Goal: Navigation & Orientation: Find specific page/section

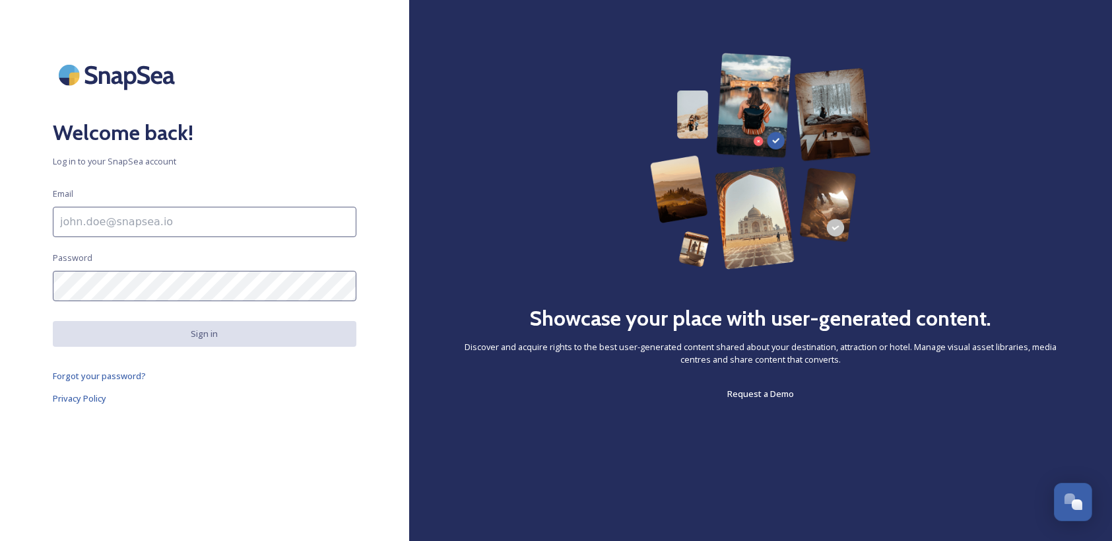
click at [226, 229] on input at bounding box center [205, 222] width 304 height 30
type input "[EMAIL_ADDRESS][DOMAIN_NAME]"
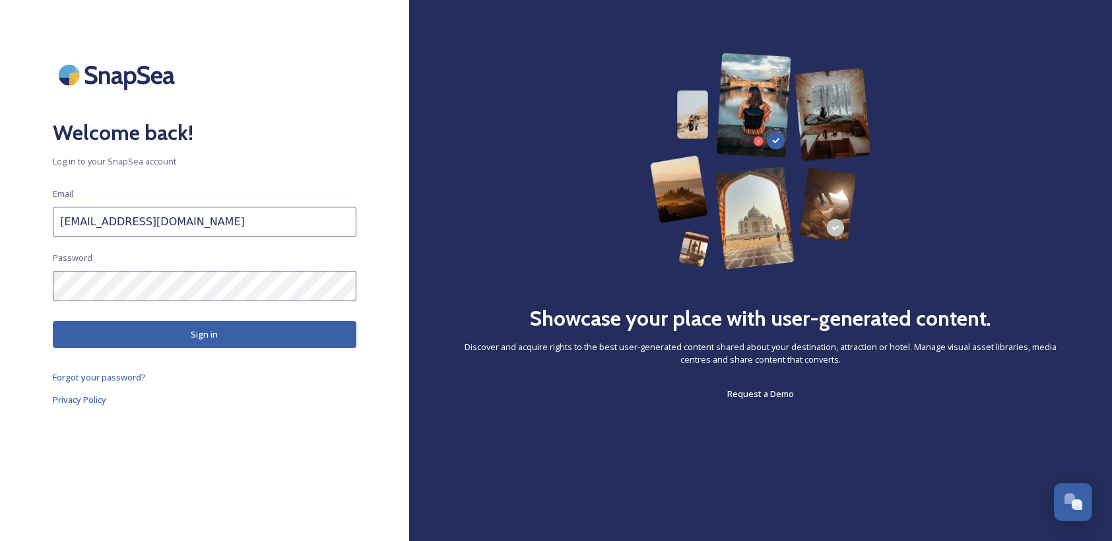
click at [189, 333] on button "Sign in" at bounding box center [205, 334] width 304 height 27
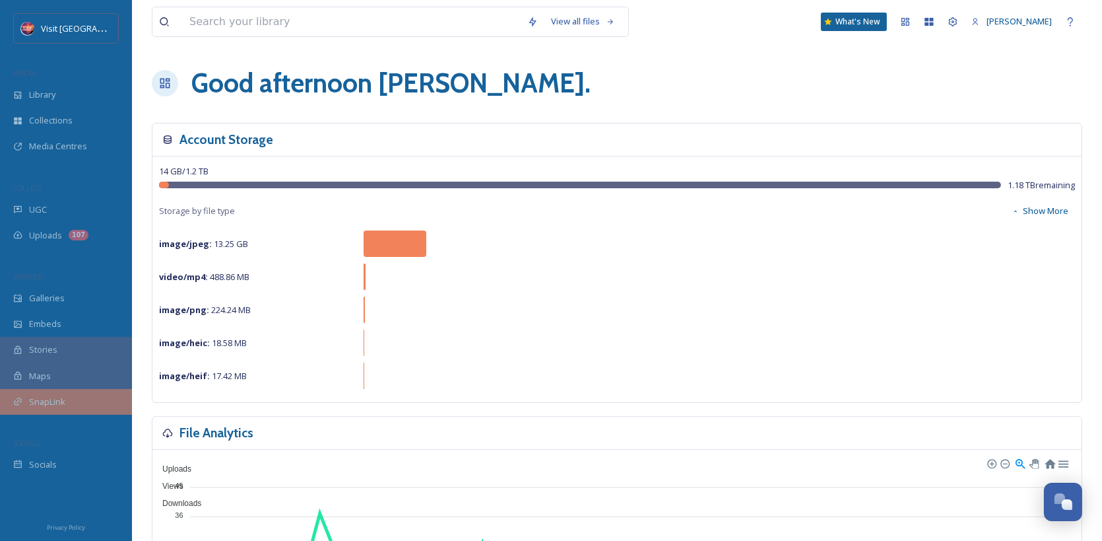
click at [71, 401] on div "SnapLink" at bounding box center [66, 402] width 132 height 26
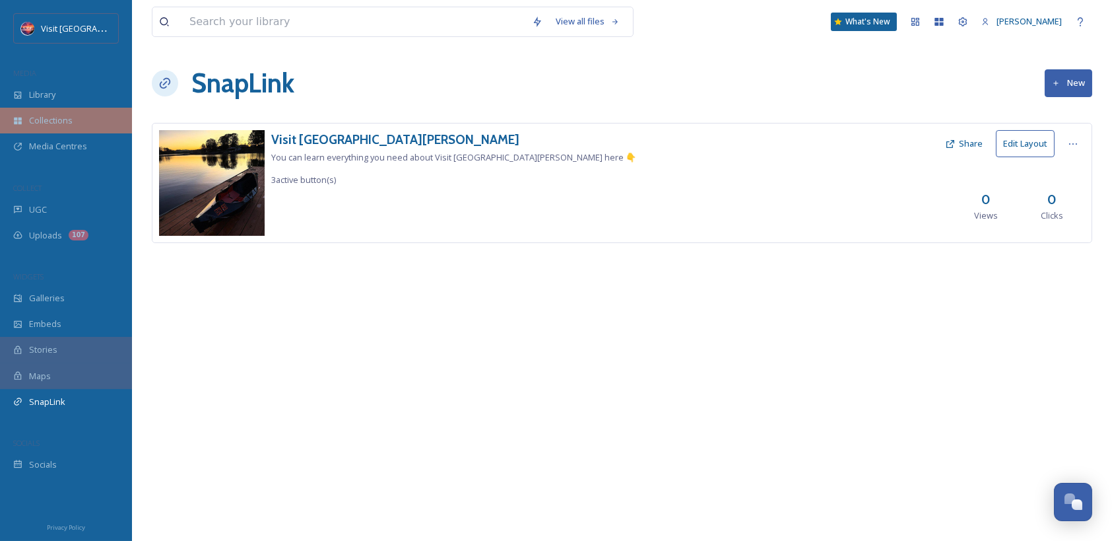
click at [76, 116] on div "Collections" at bounding box center [66, 121] width 132 height 26
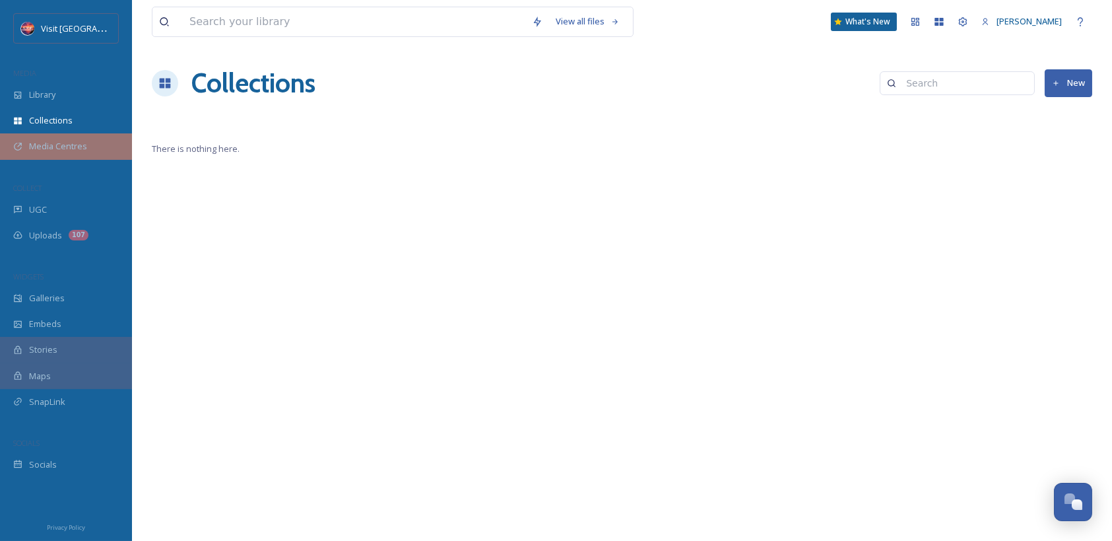
click at [75, 148] on span "Media Centres" at bounding box center [58, 146] width 58 height 13
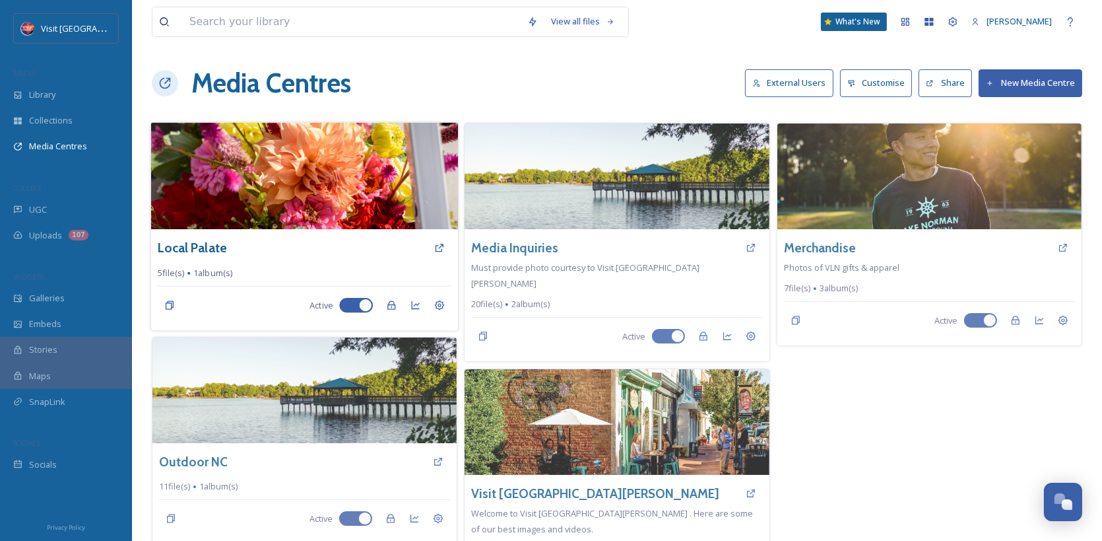
click at [288, 207] on img at bounding box center [305, 175] width 308 height 107
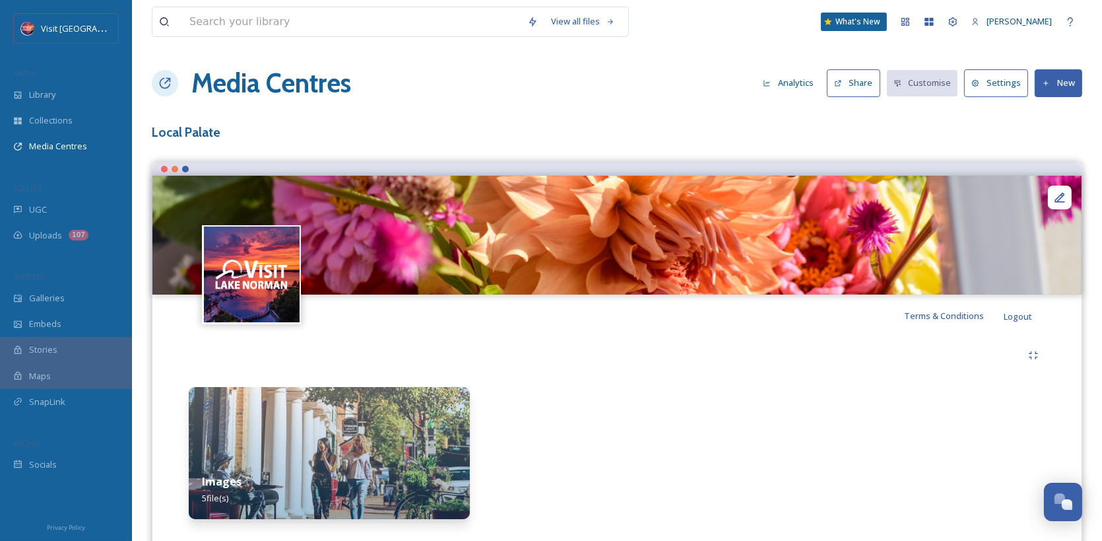
click at [380, 436] on img at bounding box center [329, 453] width 281 height 132
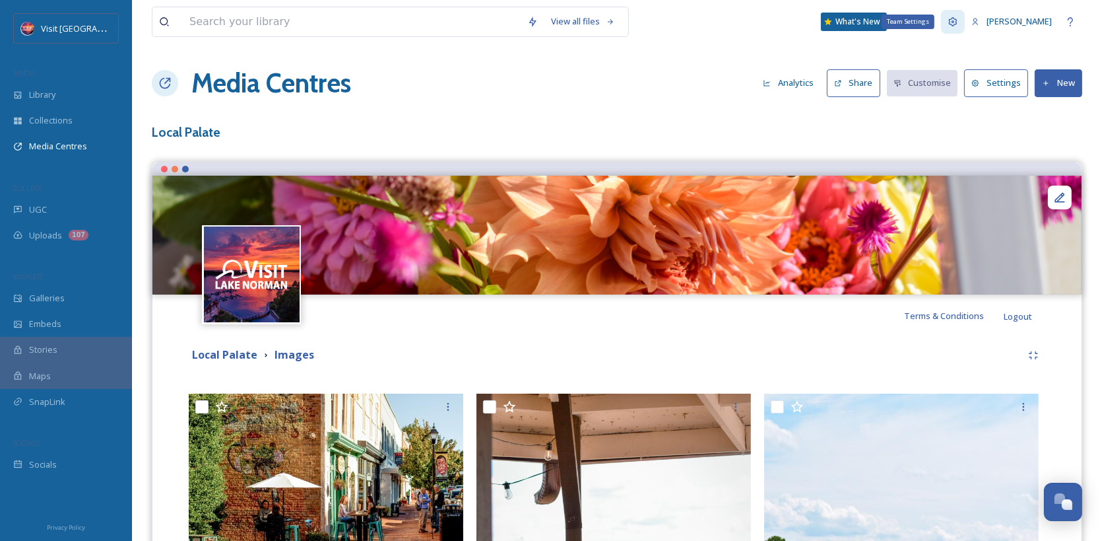
click at [959, 21] on icon at bounding box center [953, 22] width 11 height 11
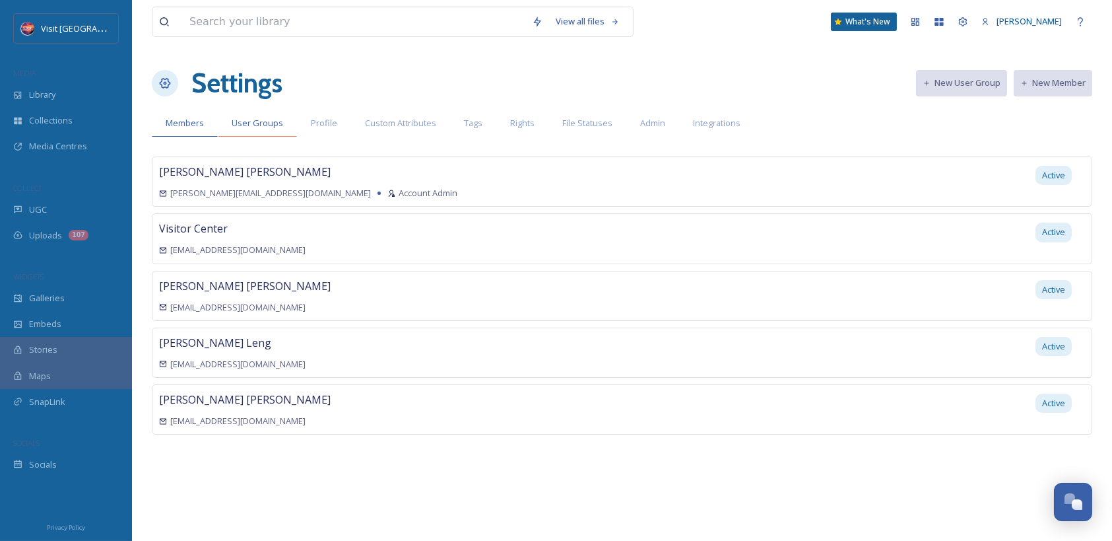
click at [279, 123] on span "User Groups" at bounding box center [257, 123] width 51 height 13
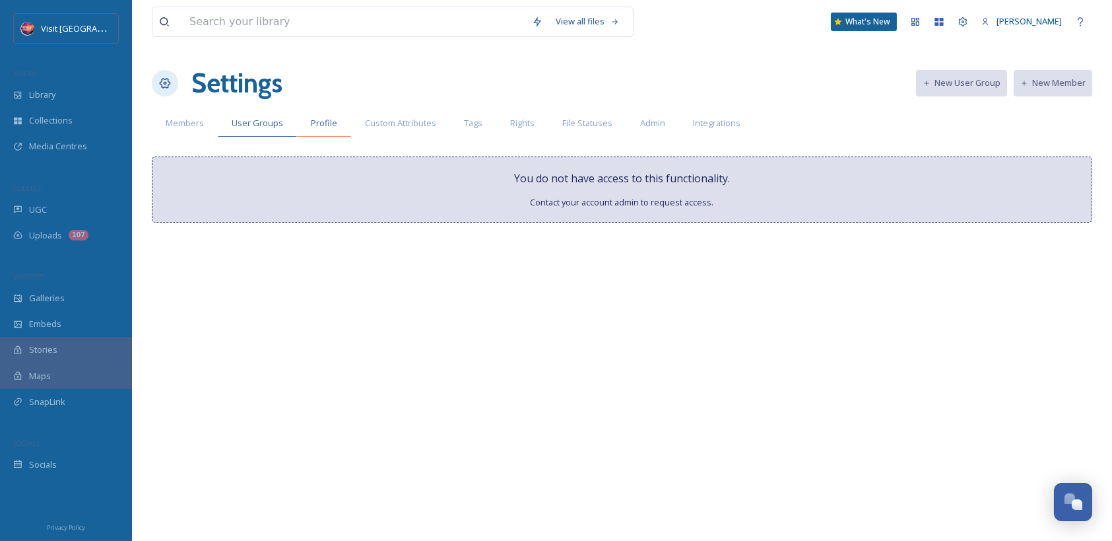
click at [311, 123] on span "Profile" at bounding box center [324, 123] width 26 height 13
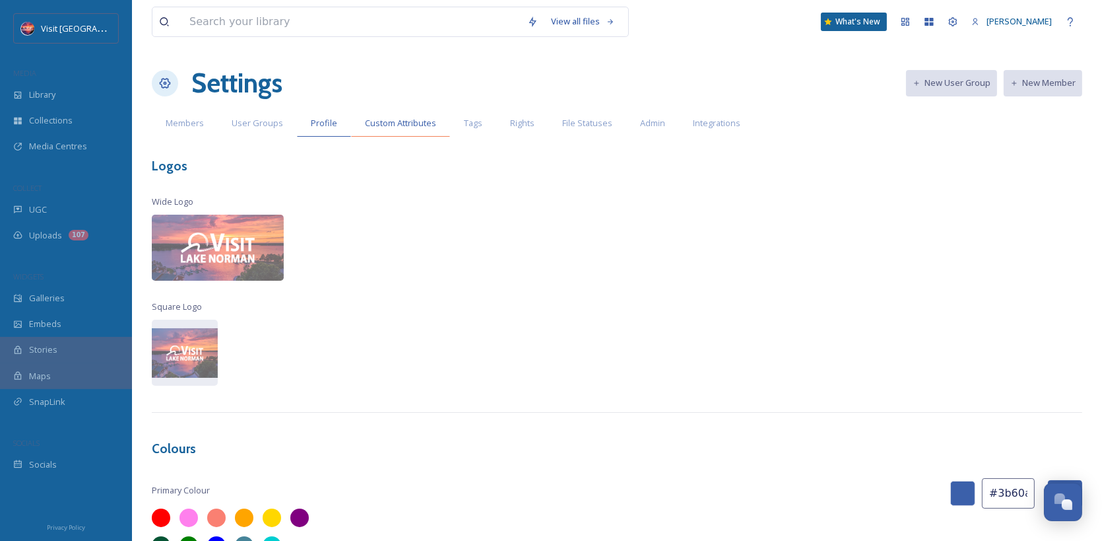
click at [392, 123] on span "Custom Attributes" at bounding box center [400, 123] width 71 height 13
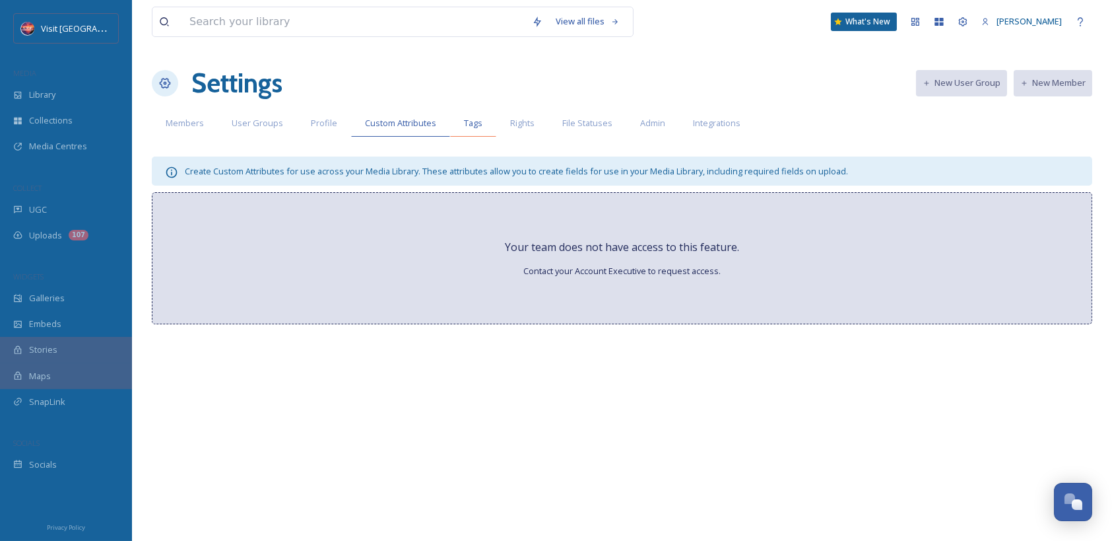
click at [464, 123] on span "Tags" at bounding box center [473, 123] width 18 height 13
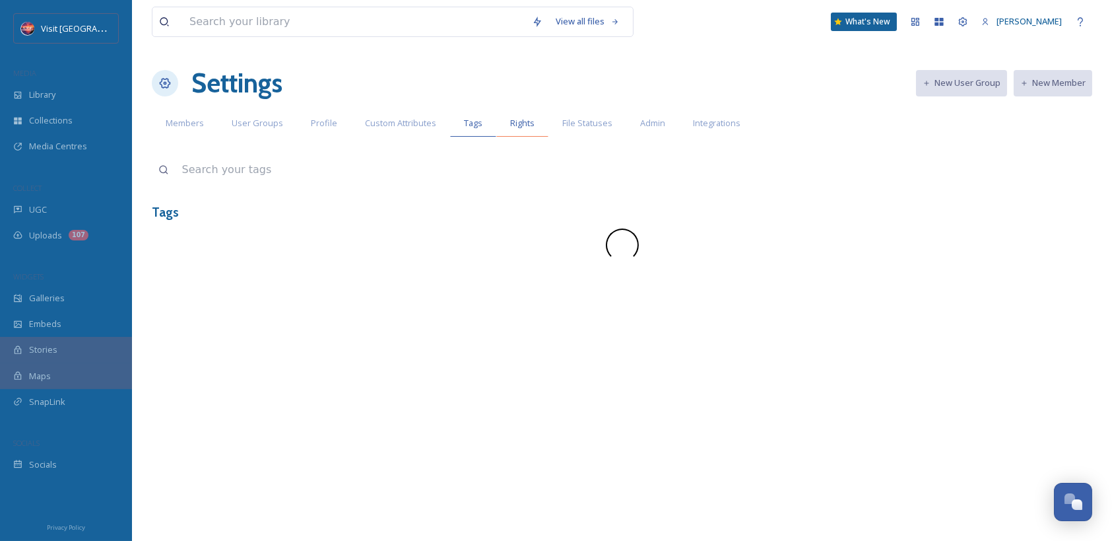
click at [523, 121] on span "Rights" at bounding box center [522, 123] width 24 height 13
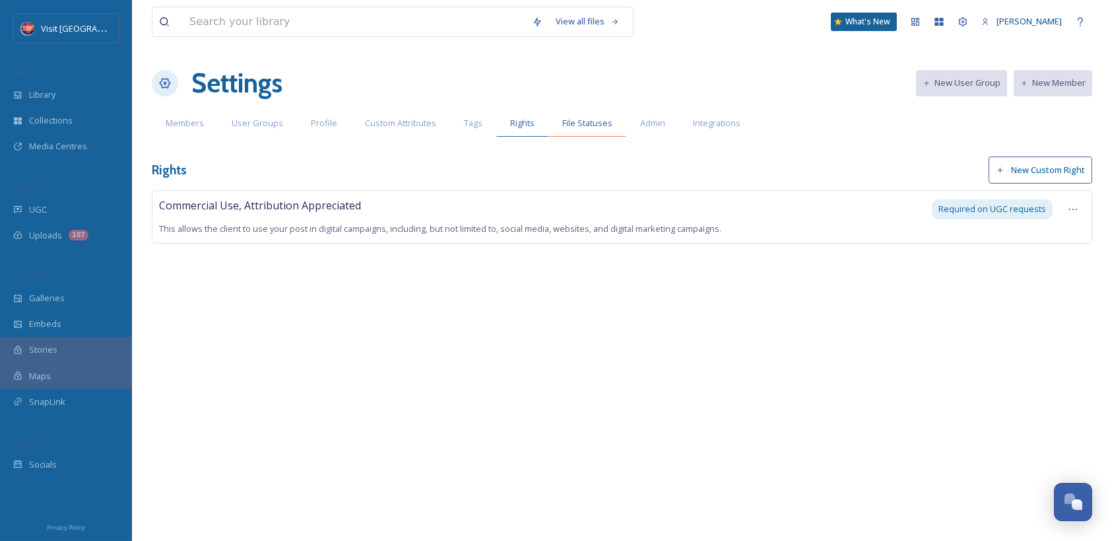
click at [555, 121] on div "File Statuses" at bounding box center [588, 123] width 78 height 27
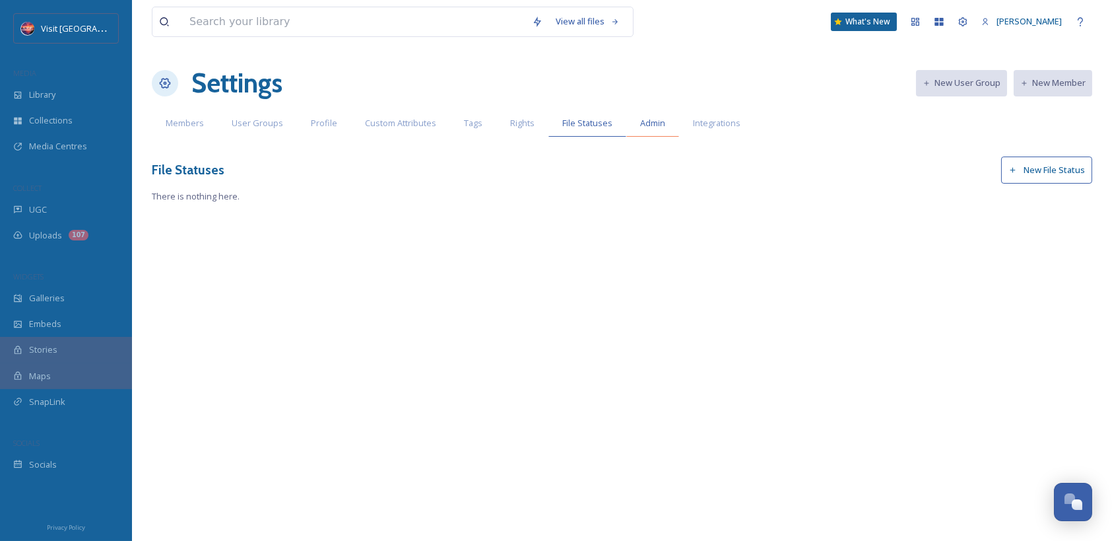
click at [646, 121] on span "Admin" at bounding box center [652, 123] width 25 height 13
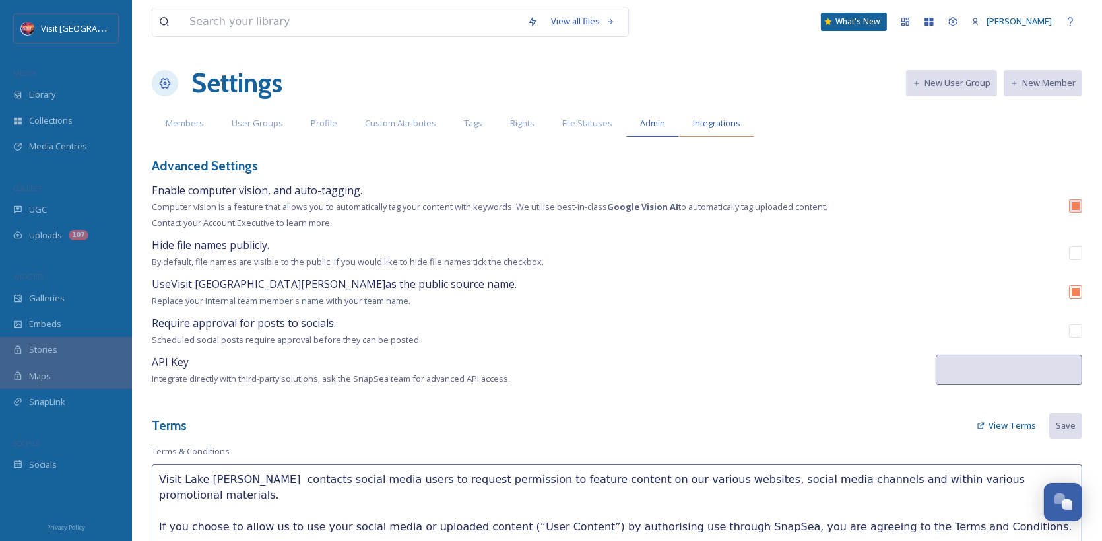
click at [699, 121] on span "Integrations" at bounding box center [717, 123] width 48 height 13
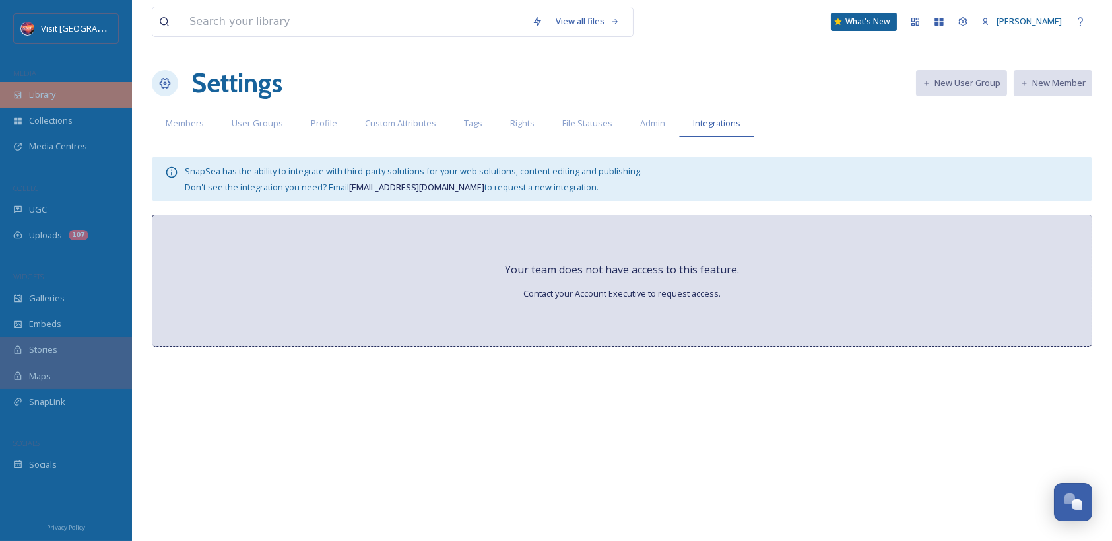
click at [70, 100] on div "Library" at bounding box center [66, 95] width 132 height 26
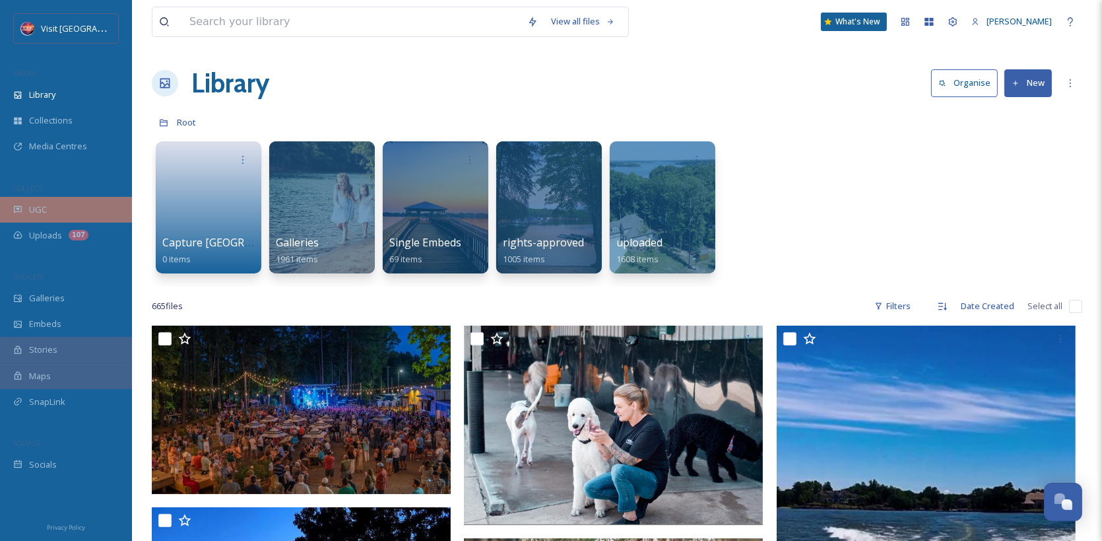
click at [61, 205] on div "UGC" at bounding box center [66, 210] width 132 height 26
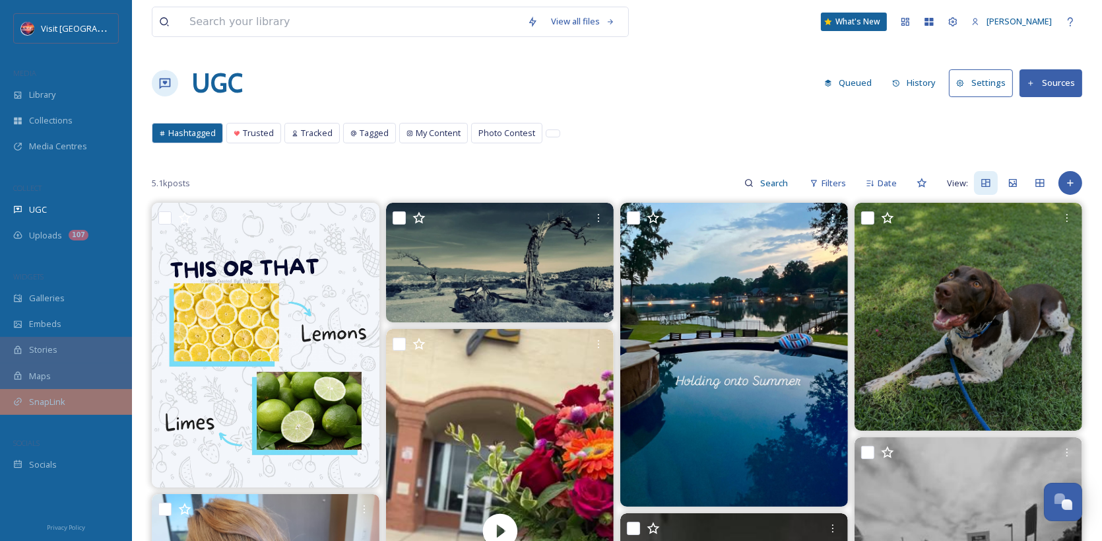
click at [56, 407] on span "SnapLink" at bounding box center [47, 401] width 36 height 13
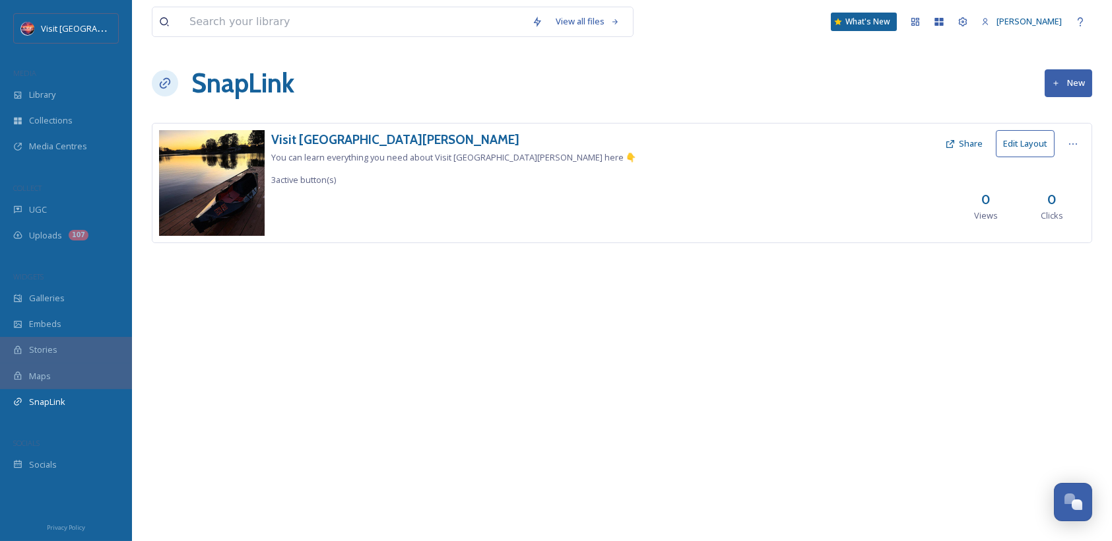
click at [63, 373] on div "Maps" at bounding box center [66, 376] width 132 height 26
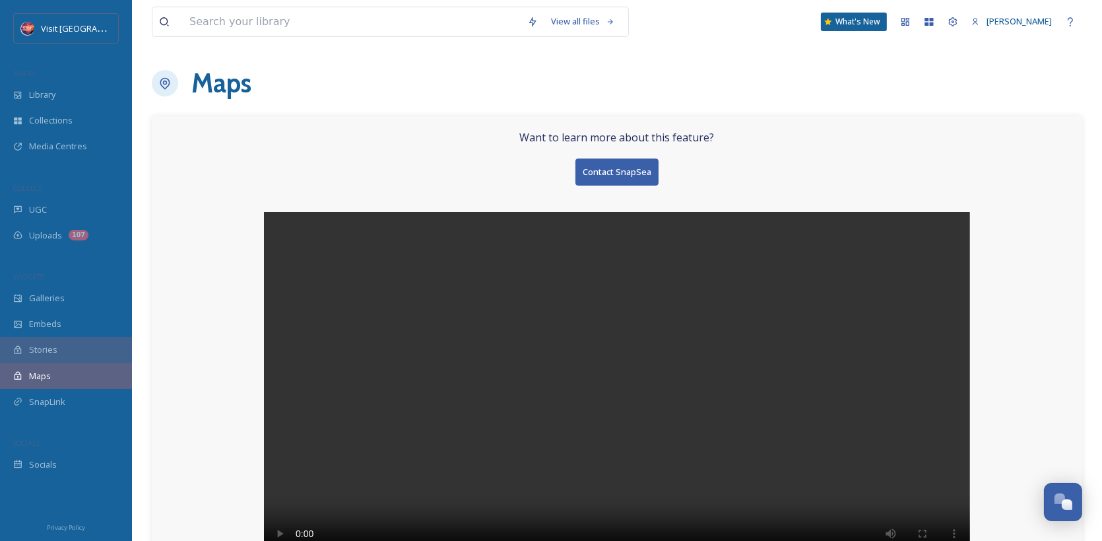
click at [62, 350] on div "Stories" at bounding box center [66, 350] width 132 height 26
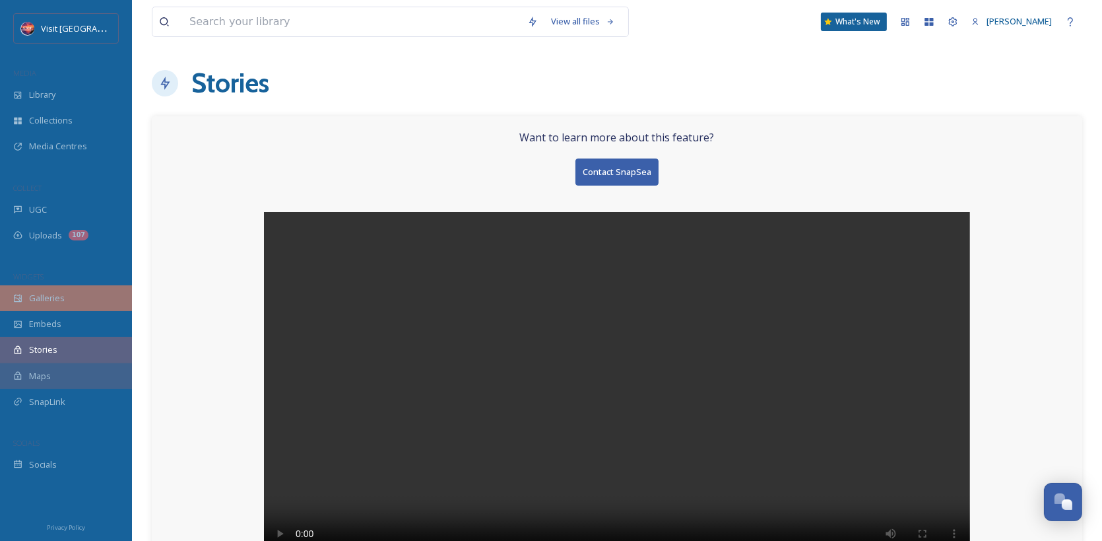
click at [61, 299] on span "Galleries" at bounding box center [47, 298] width 36 height 13
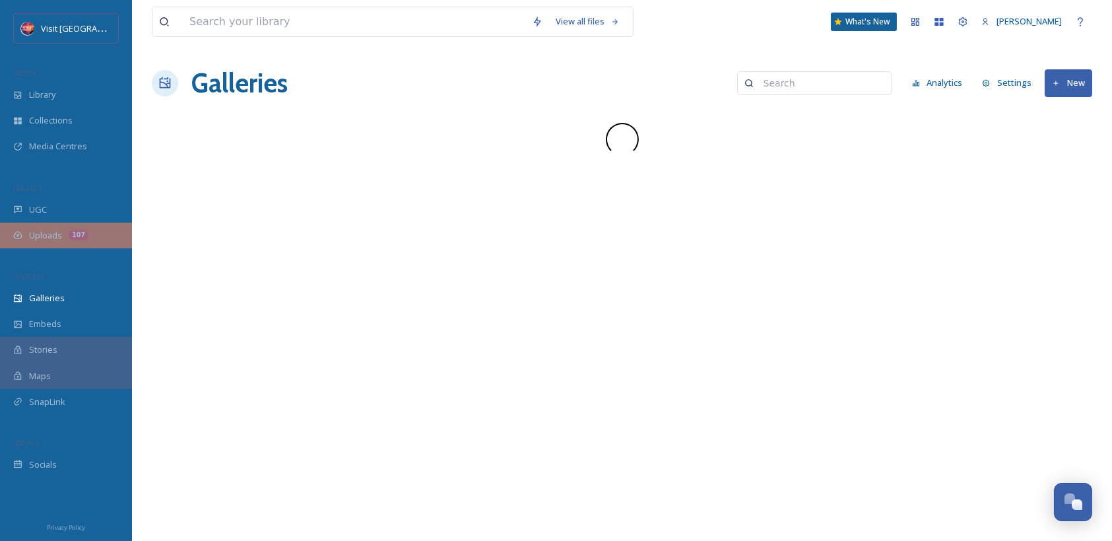
click at [61, 230] on div "Uploads 107" at bounding box center [66, 235] width 132 height 26
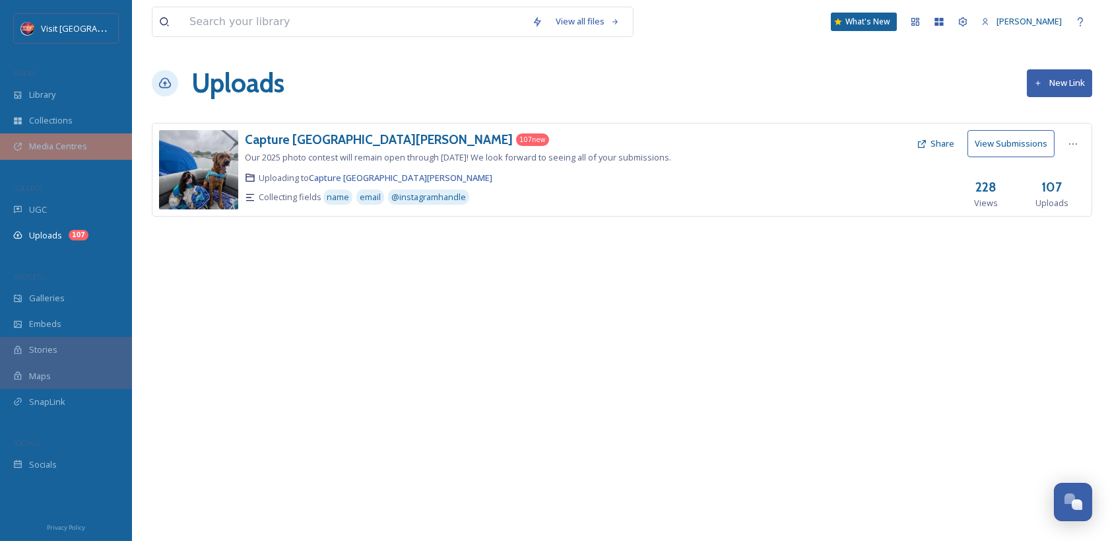
click at [66, 145] on span "Media Centres" at bounding box center [58, 146] width 58 height 13
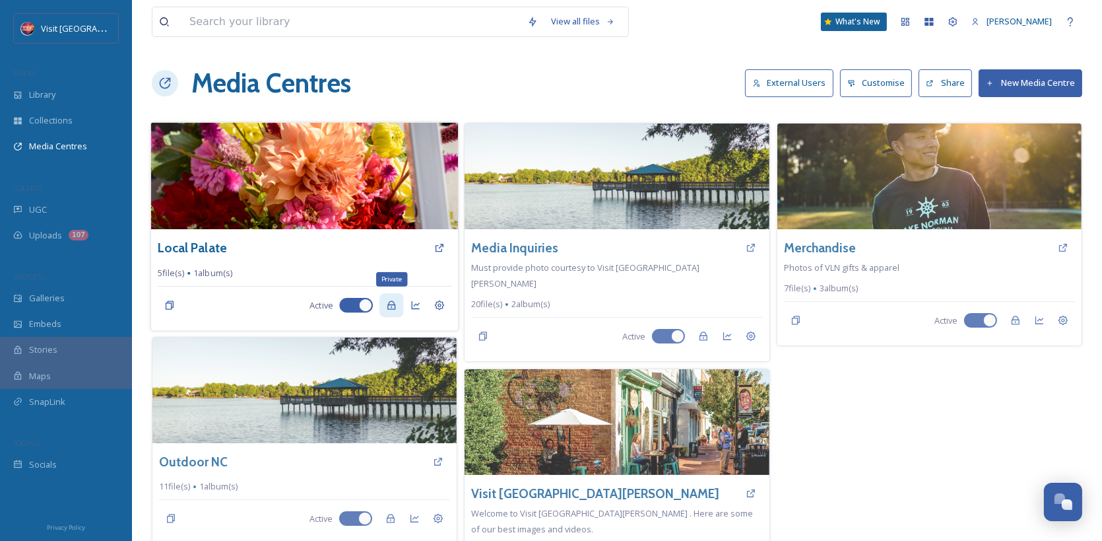
click at [391, 306] on icon at bounding box center [392, 305] width 11 height 11
click at [438, 248] on icon at bounding box center [439, 247] width 11 height 11
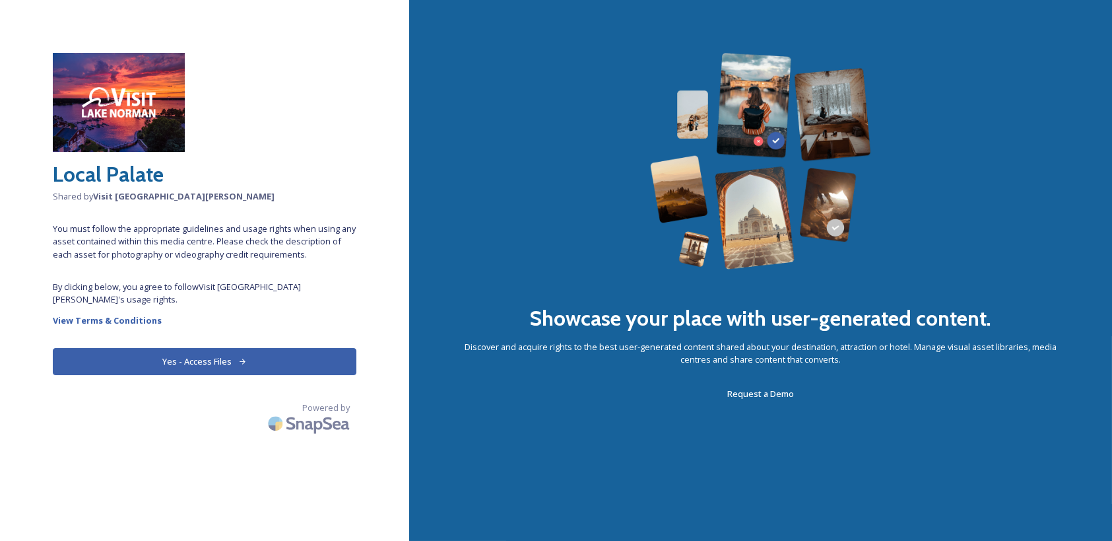
click at [213, 348] on button "Yes - Access Files" at bounding box center [205, 361] width 304 height 27
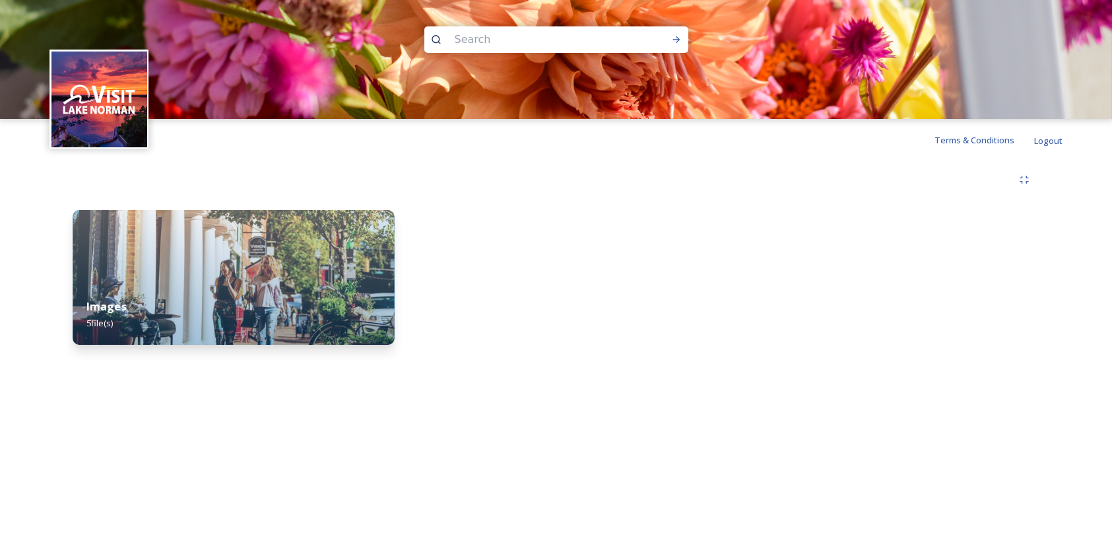
click at [231, 303] on div "Images 5 file(s)" at bounding box center [234, 315] width 322 height 60
